Goal: Contribute content: Add original content to the website for others to see

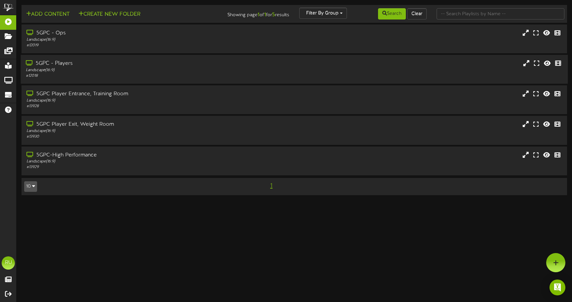
click at [113, 63] on div "5GPC - Players" at bounding box center [135, 64] width 218 height 8
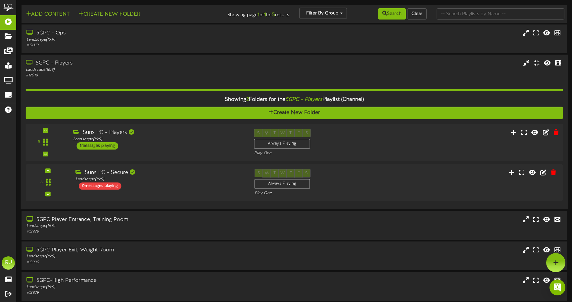
click at [338, 146] on div "S M T W T F S Always Playing Play One" at bounding box center [317, 142] width 136 height 27
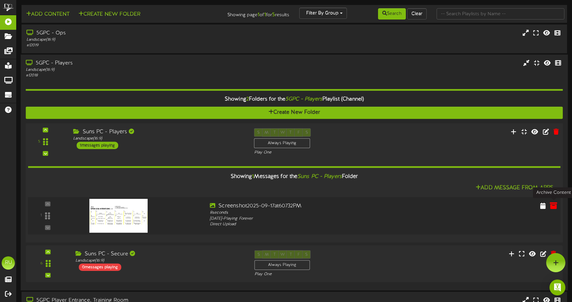
click at [551, 204] on icon at bounding box center [552, 205] width 7 height 7
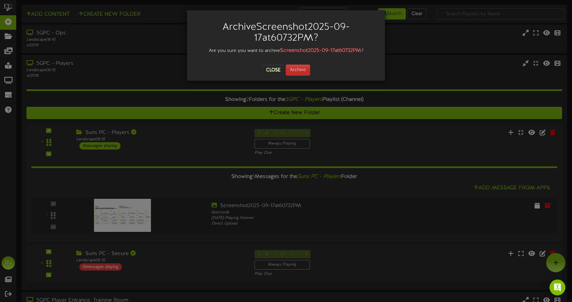
click at [302, 67] on button "Archive" at bounding box center [297, 70] width 24 height 11
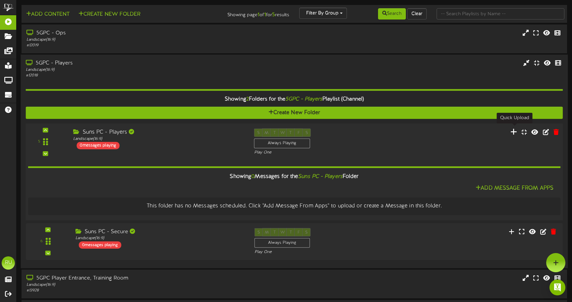
click at [513, 132] on icon at bounding box center [513, 131] width 7 height 7
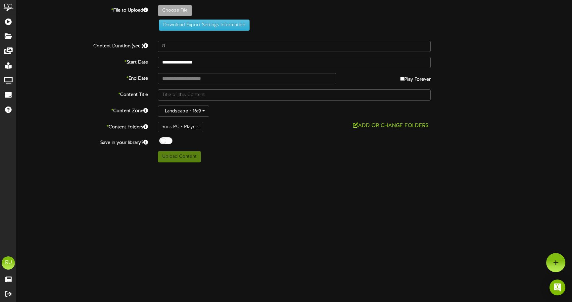
type input "**********"
type input "SCHEDULE921-927"
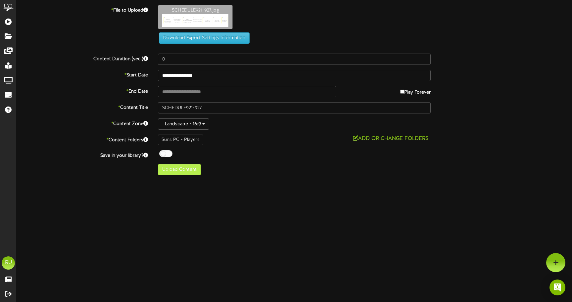
click at [180, 172] on button "Upload Content" at bounding box center [179, 169] width 43 height 11
type input "**********"
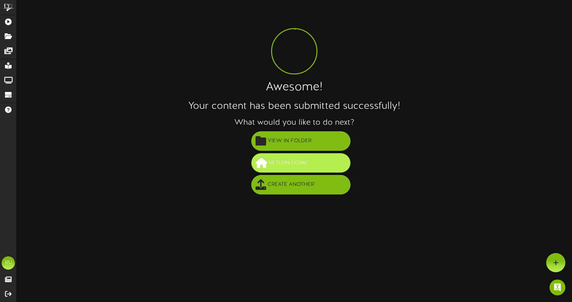
click at [288, 157] on span "Return Home" at bounding box center [288, 162] width 42 height 11
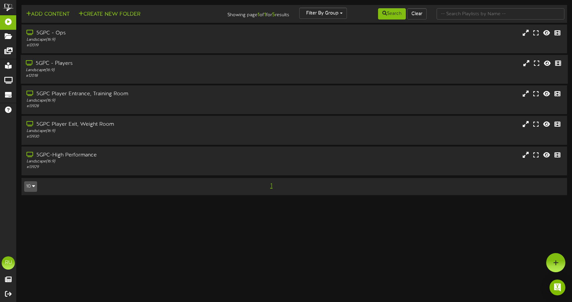
click at [175, 67] on div "Landscape ( 16:9 )" at bounding box center [135, 70] width 218 height 6
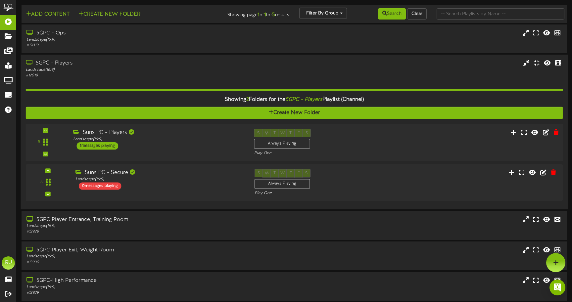
click at [114, 146] on div "1 messages playing" at bounding box center [97, 145] width 42 height 7
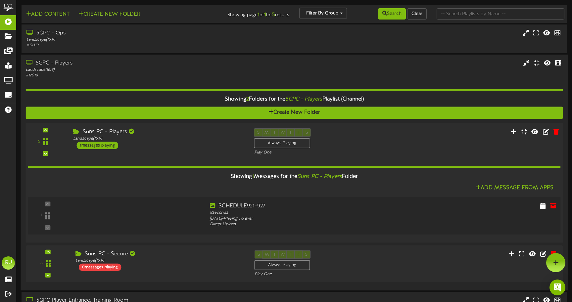
click at [176, 210] on div at bounding box center [137, 214] width 134 height 24
click at [155, 65] on div "5GPC - Players" at bounding box center [135, 64] width 218 height 8
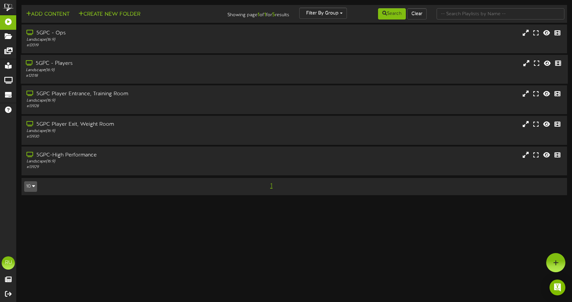
click at [155, 65] on div "5GPC - Players" at bounding box center [135, 64] width 218 height 8
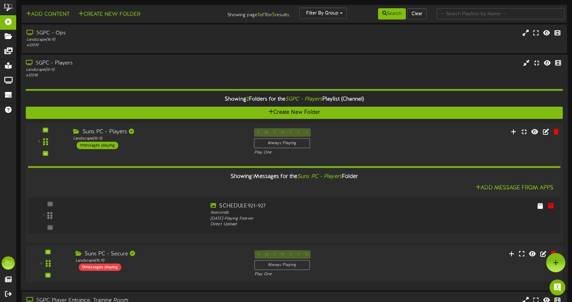
click at [118, 145] on div "1 messages playing" at bounding box center [97, 145] width 42 height 7
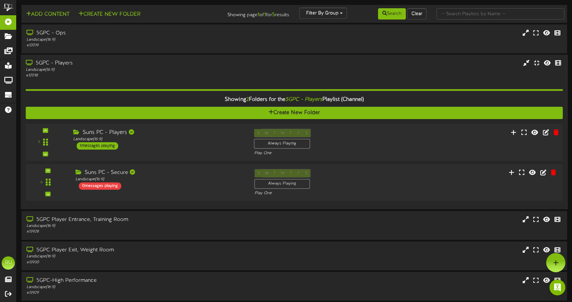
click at [118, 143] on div "1 messages playing" at bounding box center [97, 145] width 42 height 7
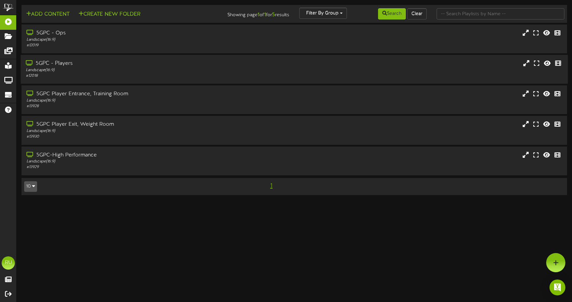
click at [267, 74] on div "5GPC - Players Landscape ( 16:9 ) # 12018" at bounding box center [294, 69] width 547 height 19
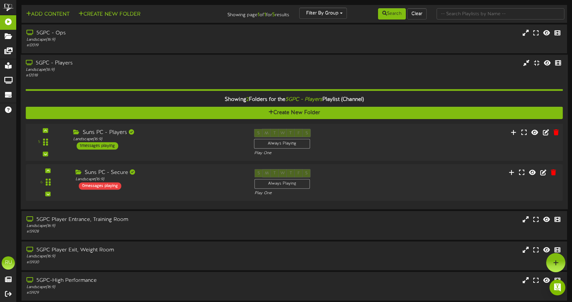
click at [204, 133] on div "Suns PC - Players" at bounding box center [158, 133] width 171 height 8
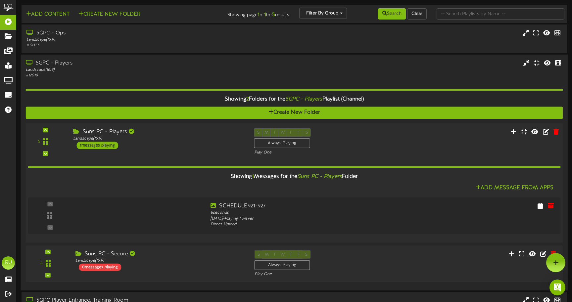
scroll to position [16, 0]
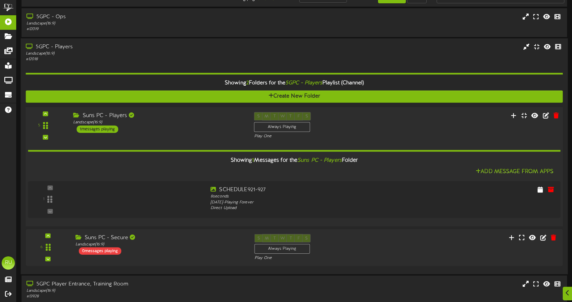
click at [169, 136] on div "5 ( 16:9" at bounding box center [294, 125] width 542 height 27
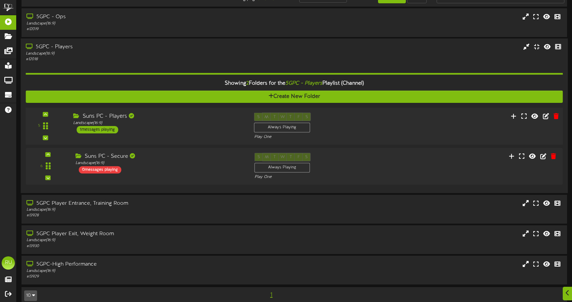
click at [175, 133] on div "5 ( 16:9" at bounding box center [294, 126] width 542 height 27
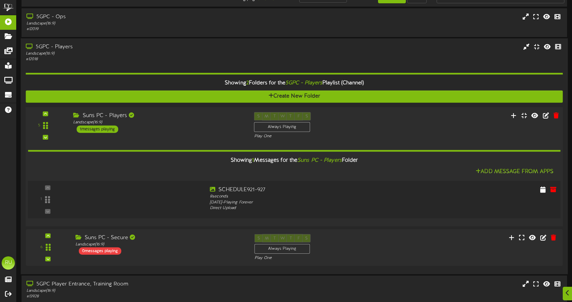
click at [179, 191] on div at bounding box center [137, 198] width 134 height 24
click at [552, 189] on icon at bounding box center [552, 189] width 7 height 7
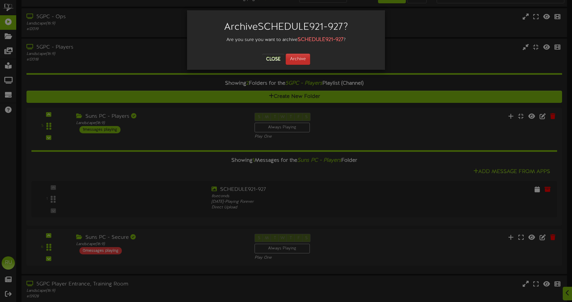
click at [307, 61] on button "Archive" at bounding box center [297, 59] width 24 height 11
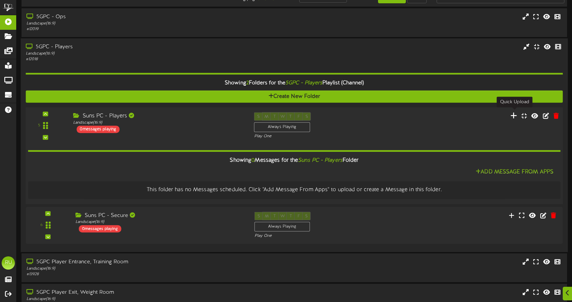
click at [514, 114] on icon at bounding box center [513, 115] width 7 height 7
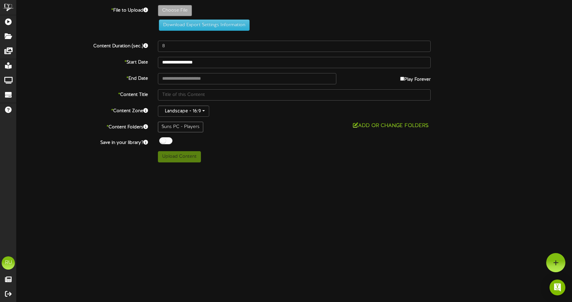
type input "**********"
type input "Screenshot2025-09-19at84003AM"
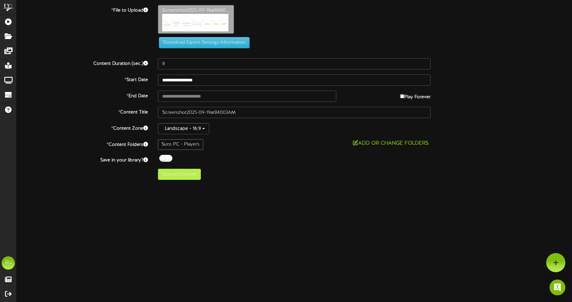
click at [185, 175] on button "Upload Content" at bounding box center [179, 174] width 43 height 11
type input "**********"
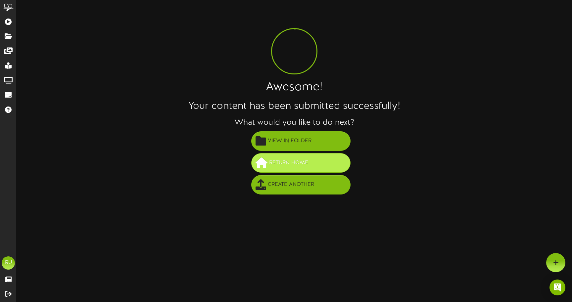
click at [284, 164] on span "Return Home" at bounding box center [288, 162] width 42 height 11
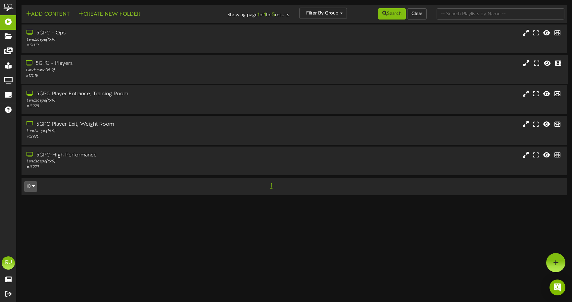
click at [283, 77] on div "5GPC - Players Landscape ( 16:9 ) # 12018" at bounding box center [294, 69] width 547 height 19
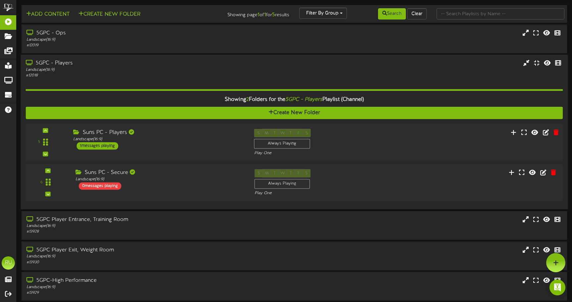
click at [200, 144] on div "Suns PC - Players Landscape ( 16:9 ) 1 messages playing" at bounding box center [158, 139] width 181 height 21
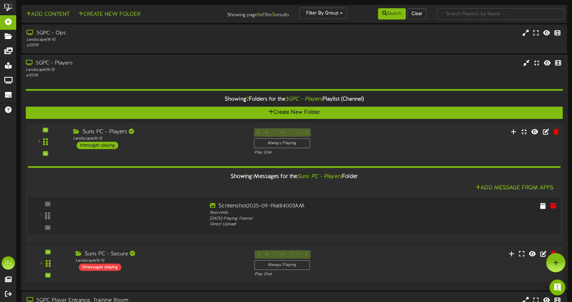
click at [189, 219] on div at bounding box center [137, 214] width 134 height 24
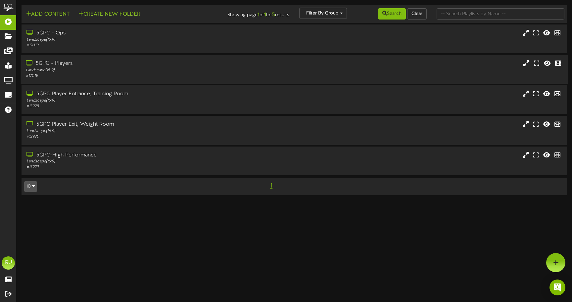
click at [278, 78] on div "5GPC - Players Landscape ( 16:9 ) # 12018" at bounding box center [294, 69] width 547 height 29
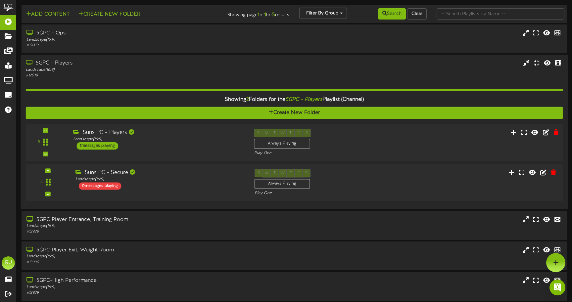
click at [175, 146] on div "Suns PC - Players Landscape ( 16:9 ) 1 messages playing" at bounding box center [158, 139] width 181 height 21
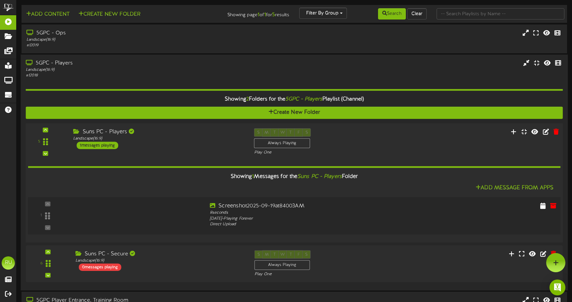
click at [193, 214] on div at bounding box center [137, 214] width 134 height 24
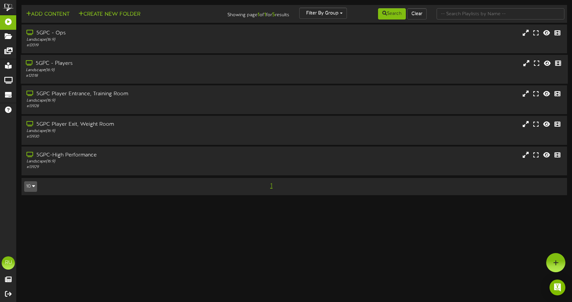
click at [183, 73] on div "# 12018" at bounding box center [135, 76] width 218 height 6
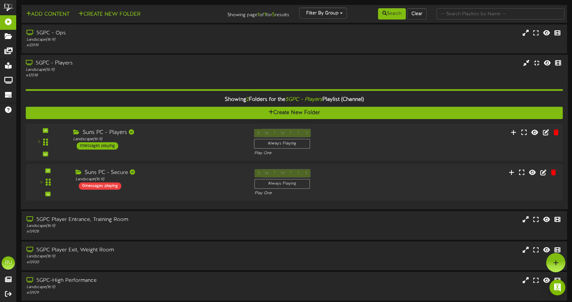
click at [155, 141] on div "Suns PC - Players Landscape ( 16:9 ) 1 messages playing" at bounding box center [158, 139] width 181 height 21
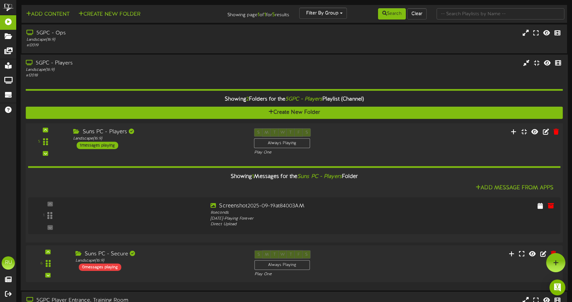
click at [116, 143] on div "1 messages playing" at bounding box center [97, 145] width 42 height 7
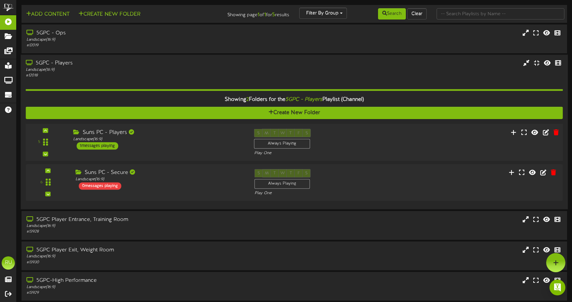
click at [116, 143] on div "1 messages playing" at bounding box center [97, 145] width 42 height 7
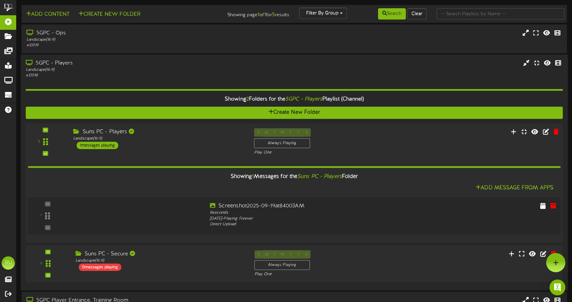
click at [122, 218] on div at bounding box center [118, 209] width 78 height 34
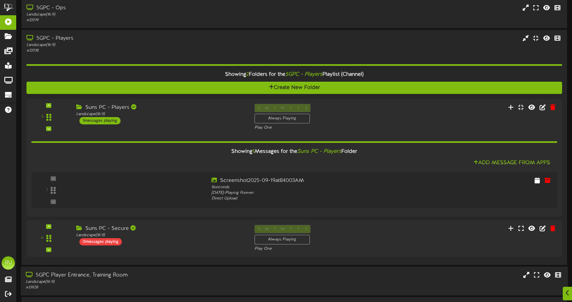
scroll to position [29, 0]
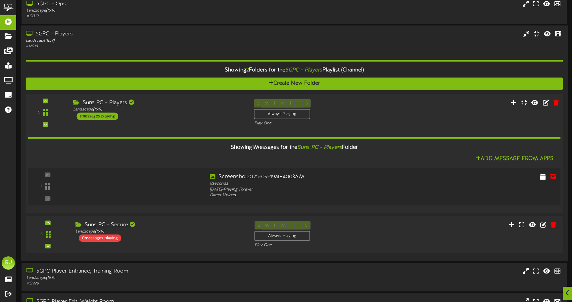
click at [174, 181] on div at bounding box center [137, 185] width 134 height 24
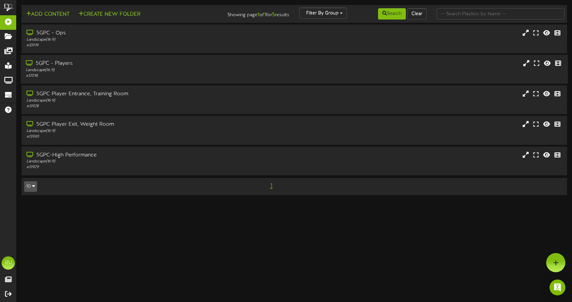
click at [238, 79] on div "5GPC - Players Landscape ( 16:9 ) # 12018" at bounding box center [294, 69] width 547 height 29
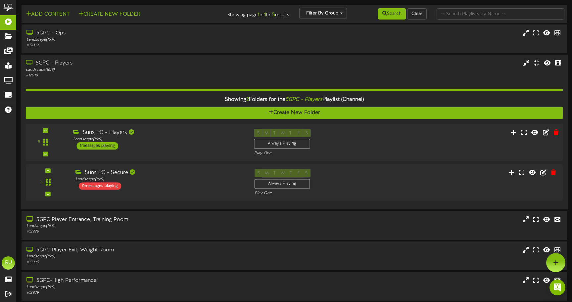
click at [197, 141] on div "Suns PC - Players Landscape ( 16:9 ) 1 messages playing" at bounding box center [158, 139] width 181 height 21
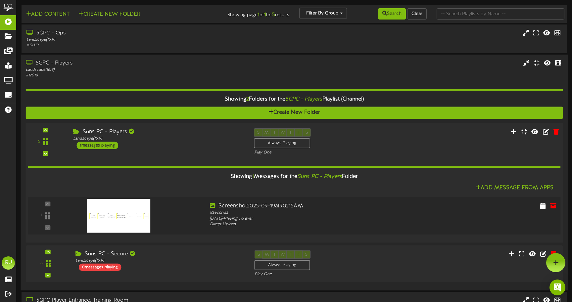
click at [135, 215] on img at bounding box center [118, 216] width 63 height 34
